Goal: Find specific page/section: Find specific page/section

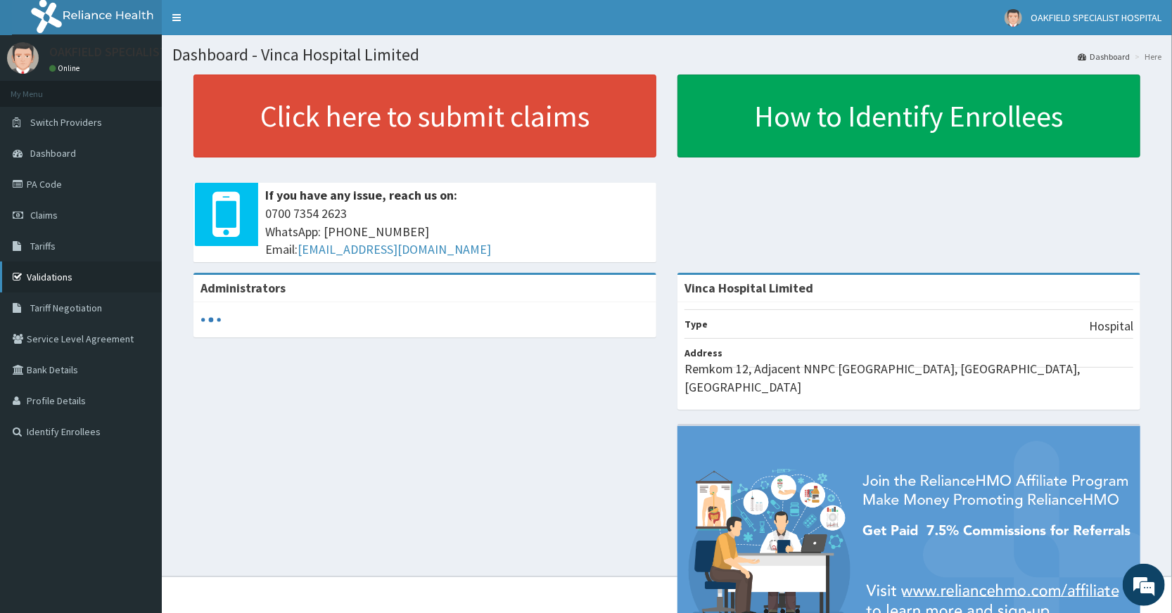
click at [68, 281] on link "Validations" at bounding box center [81, 277] width 162 height 31
click at [44, 177] on link "PA Code" at bounding box center [81, 184] width 162 height 31
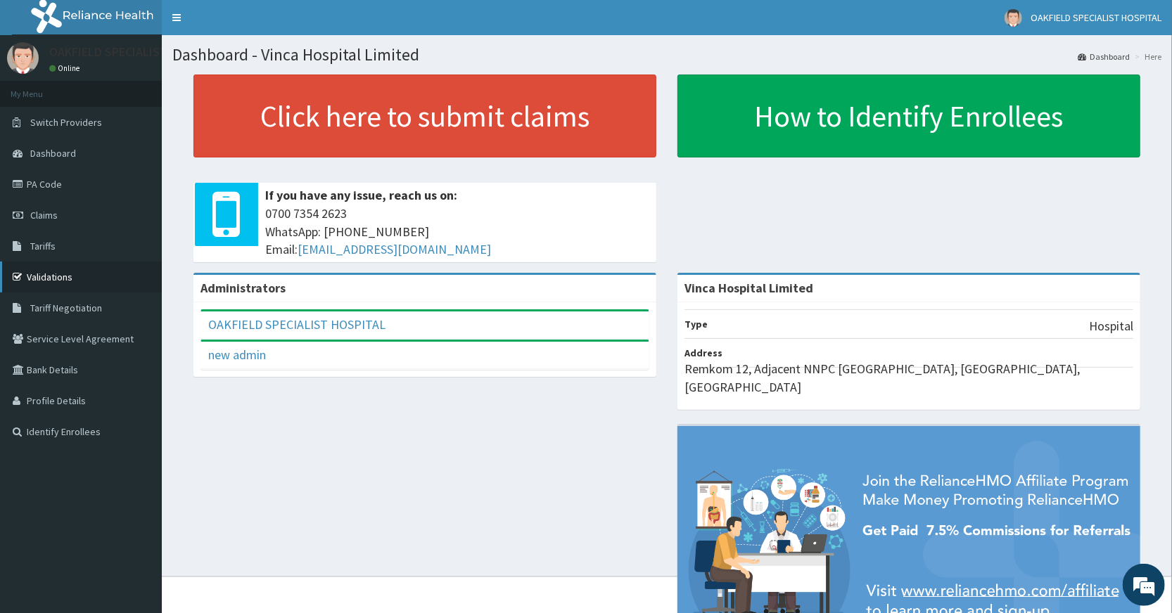
click at [56, 278] on link "Validations" at bounding box center [81, 277] width 162 height 31
